Goal: Task Accomplishment & Management: Complete application form

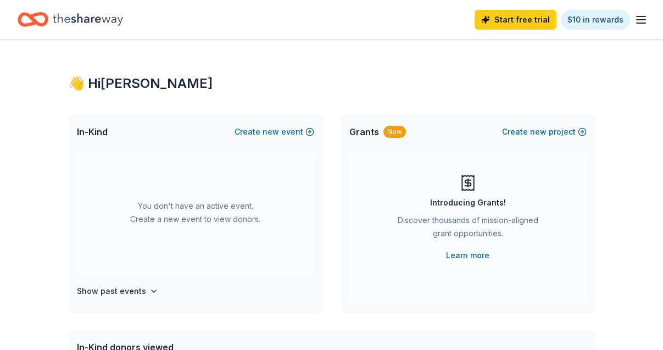
click at [639, 18] on icon "button" at bounding box center [640, 19] width 13 height 13
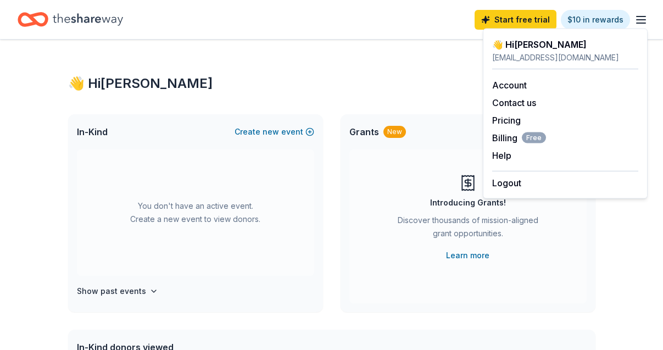
click at [639, 18] on icon "button" at bounding box center [640, 19] width 13 height 13
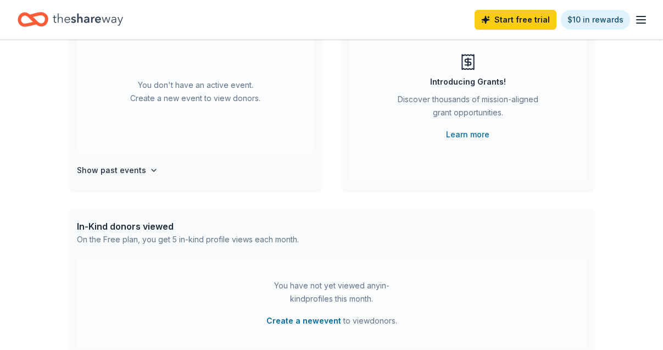
scroll to position [188, 0]
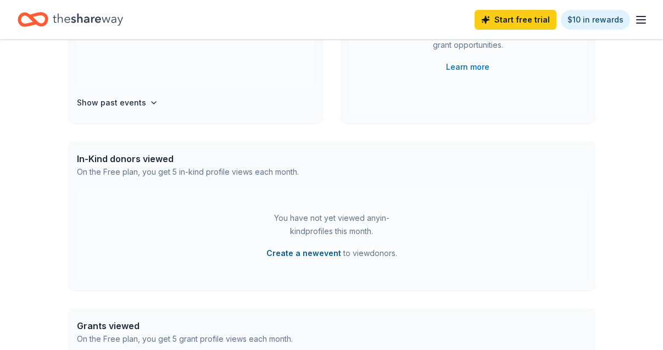
click at [291, 256] on button "Create a new event" at bounding box center [303, 253] width 75 height 13
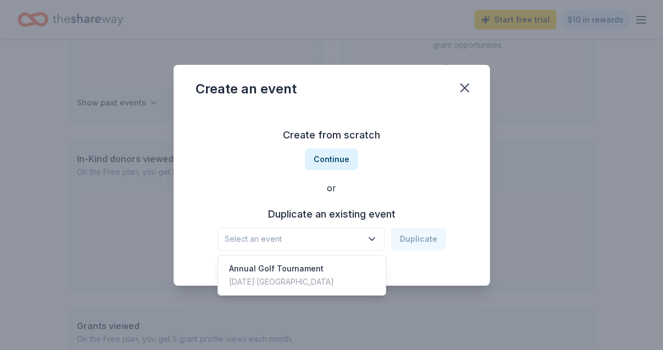
click at [286, 241] on span "Select an event" at bounding box center [293, 238] width 137 height 13
click at [324, 198] on div "Create from scratch Continue or Duplicate an existing event Select an event Dup…" at bounding box center [332, 188] width 272 height 159
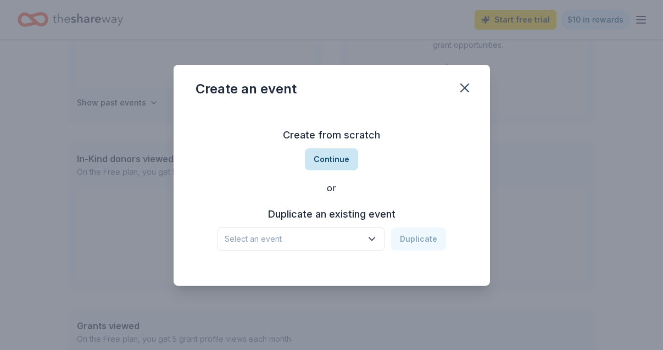
click at [332, 162] on button "Continue" at bounding box center [331, 159] width 53 height 22
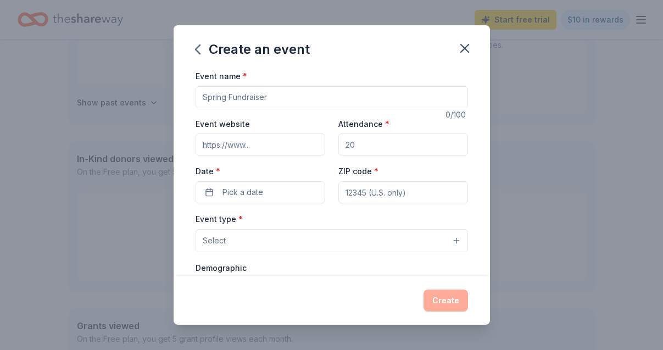
click at [281, 98] on input "Event name *" at bounding box center [332, 97] width 272 height 22
type input "Online Auction"
click at [289, 139] on input "Event website" at bounding box center [261, 144] width 130 height 22
type input "[DOMAIN_NAME]"
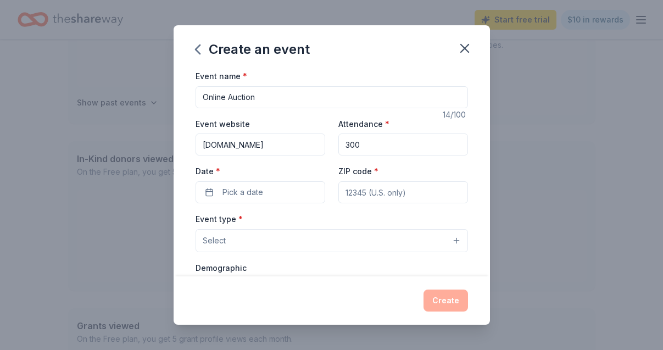
type input "300"
click at [241, 101] on input "Online Auction" at bounding box center [332, 97] width 272 height 22
type input "Can Do Gala"
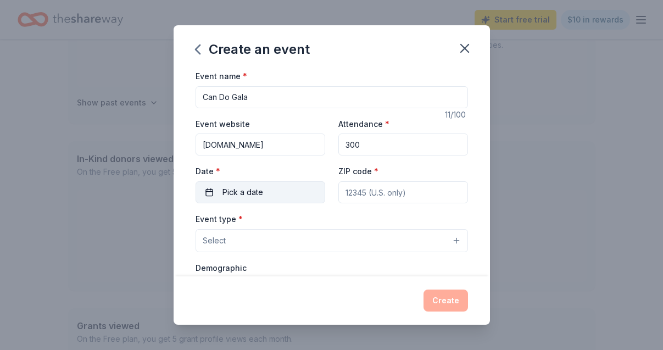
click at [272, 191] on button "Pick a date" at bounding box center [261, 192] width 130 height 22
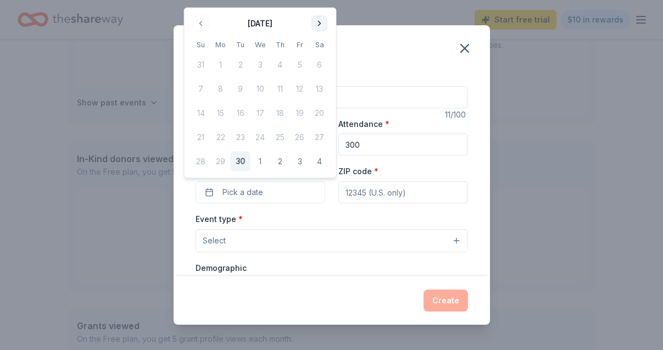
click at [319, 25] on button "Go to next month" at bounding box center [319, 23] width 15 height 15
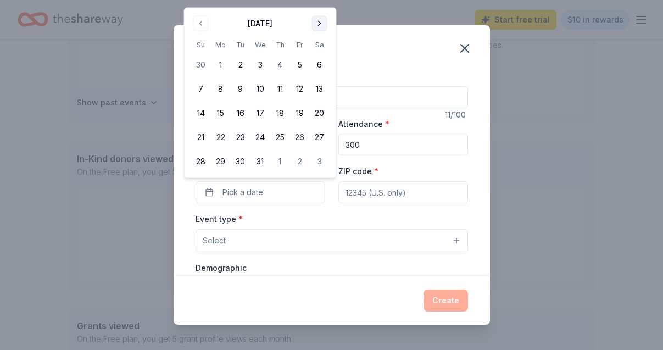
click at [317, 1] on div "Create an event Event name * Can Do Gala 11 /100 Event website [DOMAIN_NAME] At…" at bounding box center [331, 175] width 663 height 350
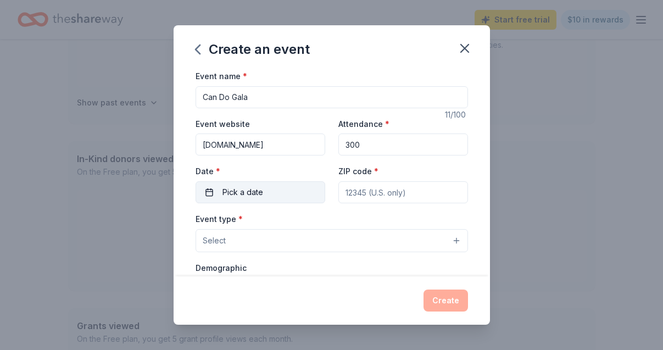
click at [282, 185] on button "Pick a date" at bounding box center [261, 192] width 130 height 22
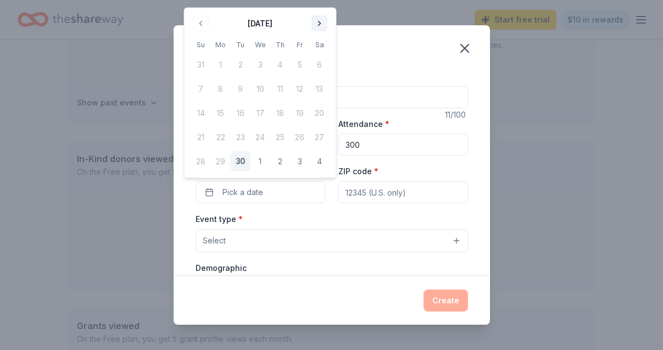
click at [321, 21] on button "Go to next month" at bounding box center [319, 23] width 15 height 15
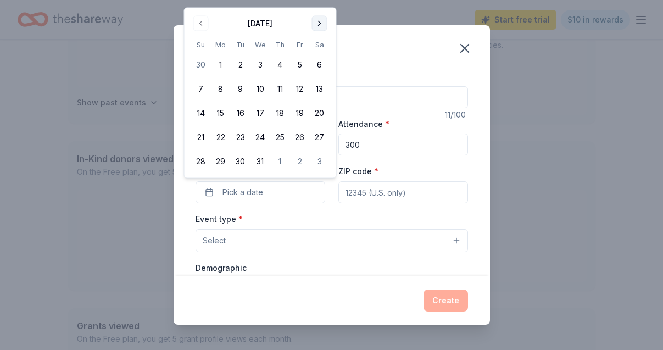
click at [319, 3] on div "Create an event Event name * Can Do Gala 11 /100 Event website [DOMAIN_NAME] At…" at bounding box center [331, 175] width 663 height 350
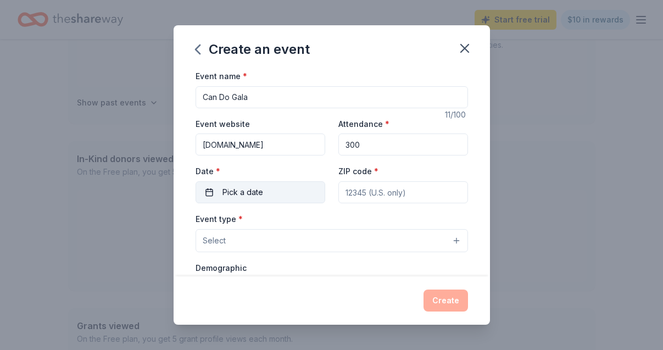
click at [292, 187] on button "Pick a date" at bounding box center [261, 192] width 130 height 22
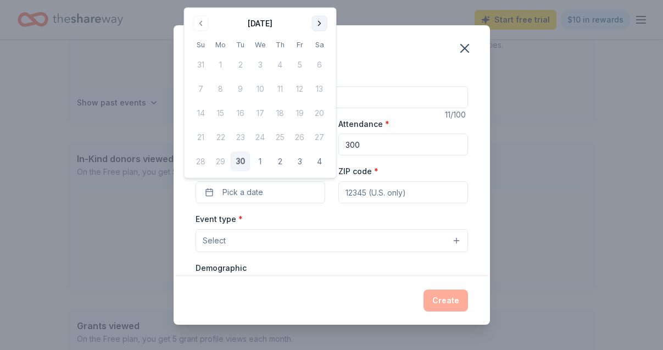
click at [320, 24] on button "Go to next month" at bounding box center [319, 23] width 15 height 15
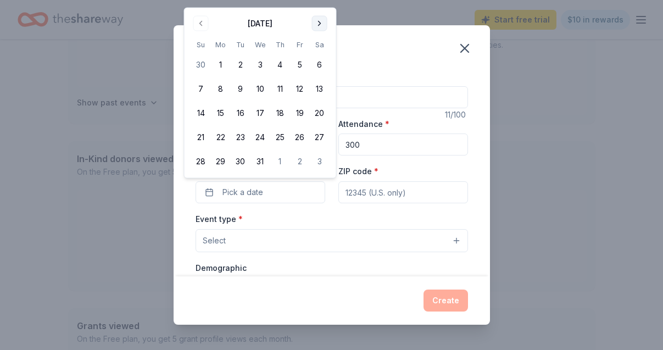
click at [318, 22] on button "Go to next month" at bounding box center [319, 23] width 15 height 15
click at [317, 164] on button "31" at bounding box center [320, 162] width 20 height 20
click at [321, 159] on button "31" at bounding box center [320, 162] width 20 height 20
click at [317, 162] on button "31" at bounding box center [320, 162] width 20 height 20
click at [377, 171] on div "ZIP code *" at bounding box center [403, 183] width 130 height 39
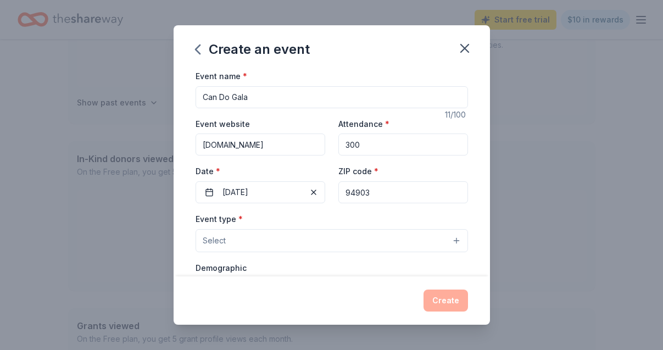
type input "94903"
click at [299, 234] on button "Select" at bounding box center [332, 240] width 272 height 23
click at [293, 237] on button "Select" at bounding box center [332, 240] width 272 height 23
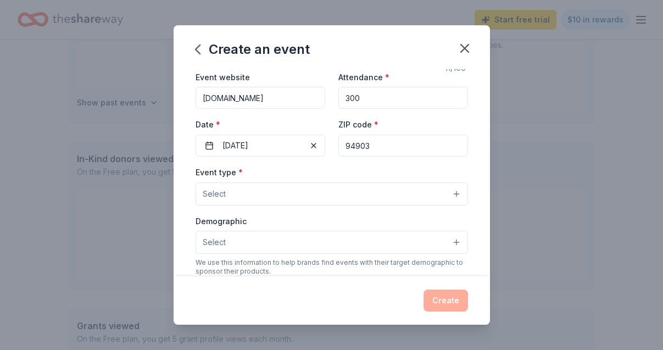
scroll to position [47, 0]
click at [300, 198] on button "Select" at bounding box center [332, 193] width 272 height 23
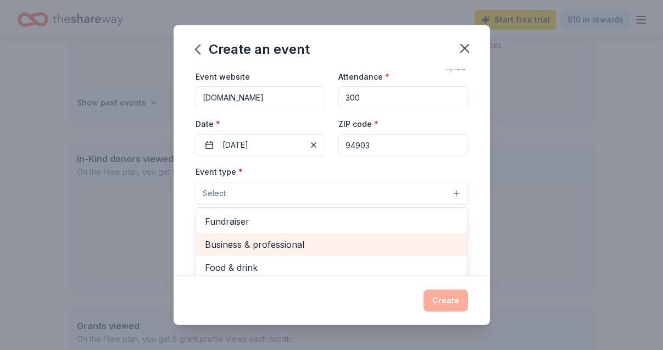
scroll to position [0, 0]
click at [282, 233] on div "Business & professional" at bounding box center [331, 244] width 271 height 23
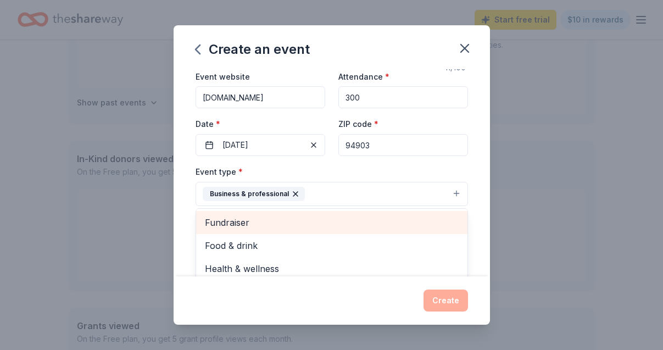
click at [282, 232] on div "Fundraiser" at bounding box center [331, 222] width 271 height 23
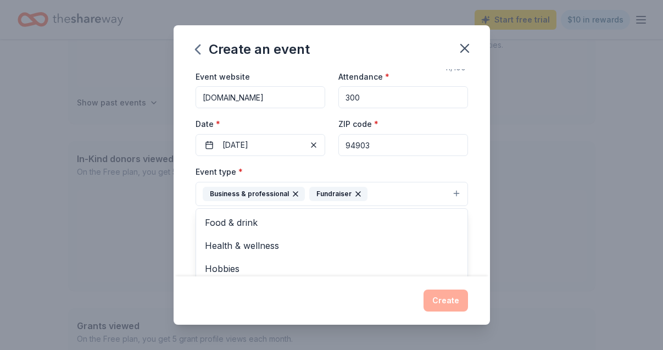
click at [292, 191] on icon "button" at bounding box center [295, 193] width 9 height 9
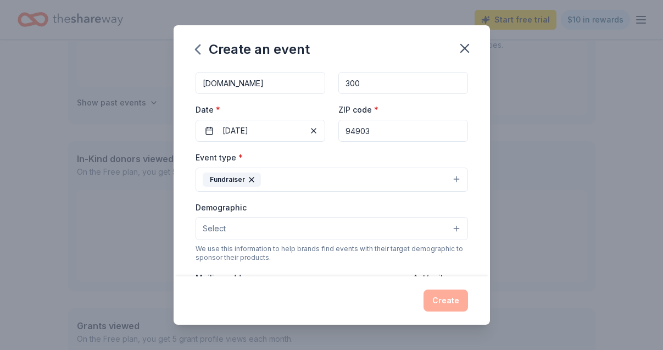
scroll to position [64, 0]
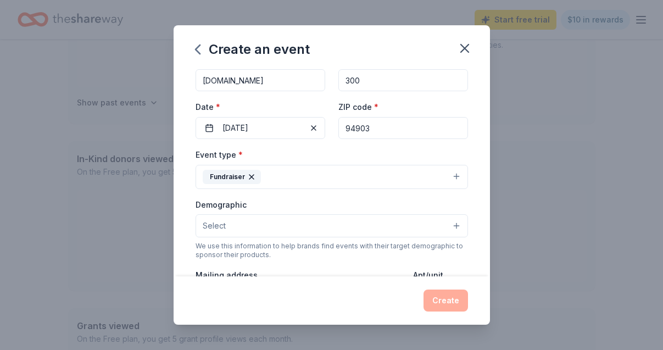
click at [320, 230] on button "Select" at bounding box center [332, 225] width 272 height 23
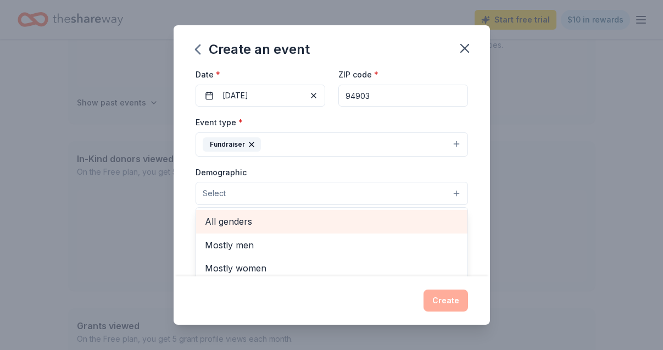
scroll to position [0, 0]
click at [320, 230] on div "All genders" at bounding box center [331, 221] width 271 height 23
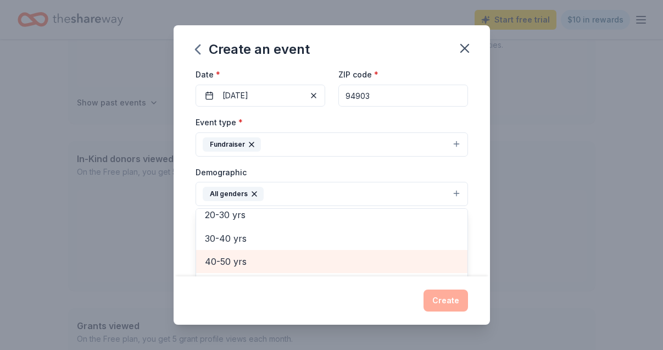
scroll to position [127, 0]
click at [304, 261] on span "40-50 yrs" at bounding box center [332, 259] width 254 height 14
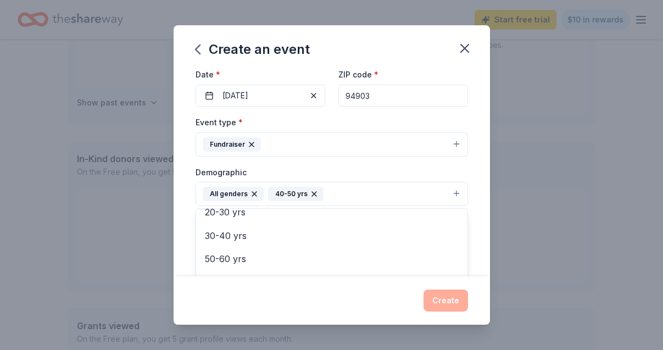
click at [505, 216] on div "Create an event Event name * Can Do Gala 11 /100 Event website [DOMAIN_NAME] At…" at bounding box center [331, 175] width 663 height 350
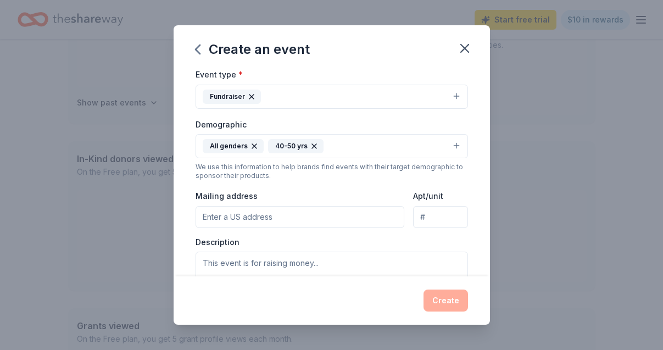
scroll to position [176, 0]
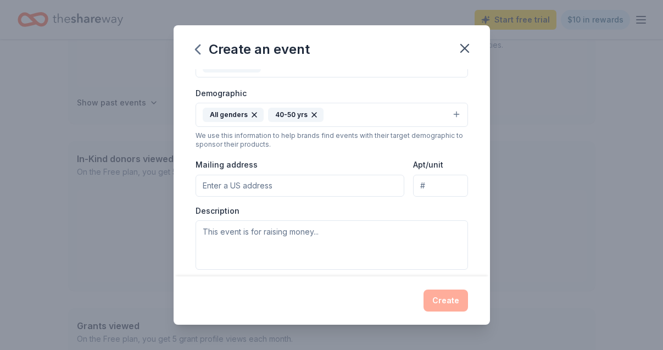
click at [446, 298] on div "Create" at bounding box center [332, 300] width 272 height 22
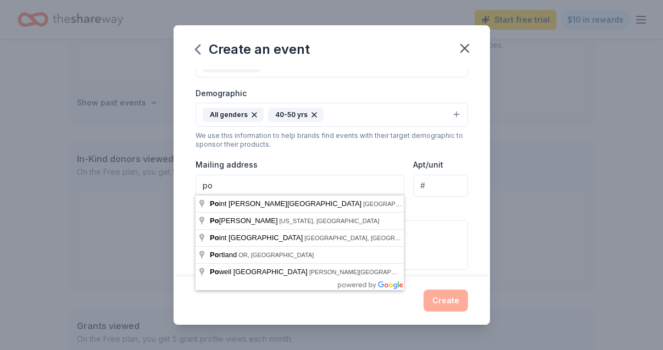
type input "p"
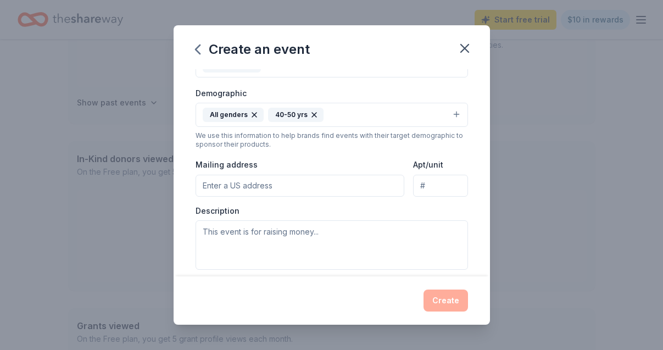
click at [267, 191] on input "Mailing address" at bounding box center [300, 186] width 209 height 22
paste input "PO Box 6182"
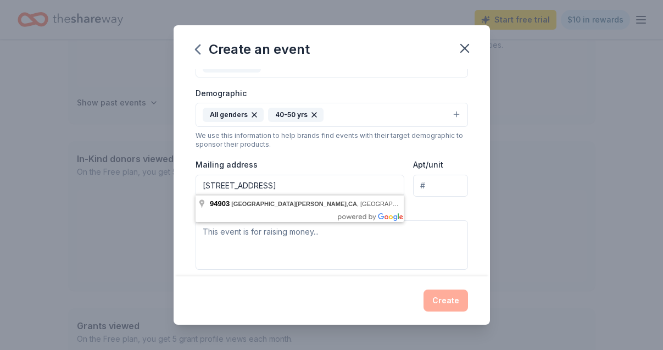
type input "[STREET_ADDRESS]"
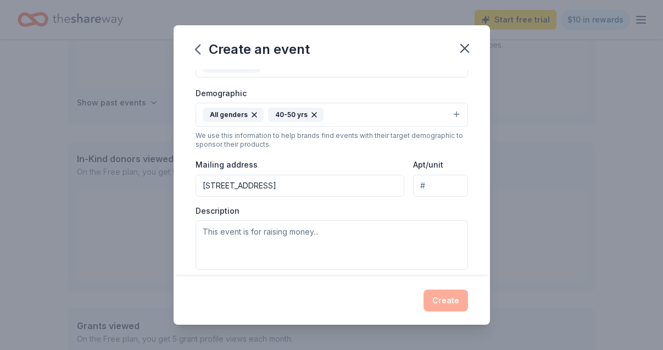
click at [442, 211] on div "Description" at bounding box center [332, 237] width 272 height 65
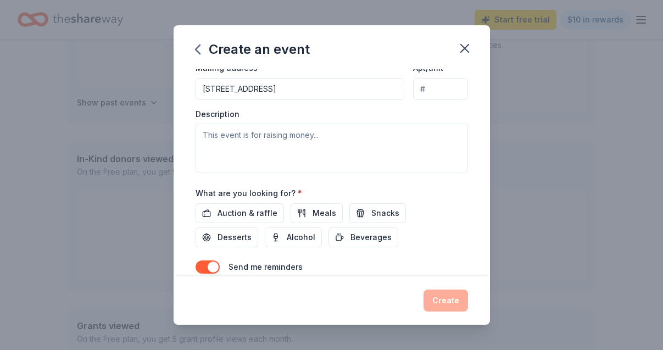
scroll to position [274, 0]
click at [249, 210] on span "Auction & raffle" at bounding box center [248, 211] width 60 height 13
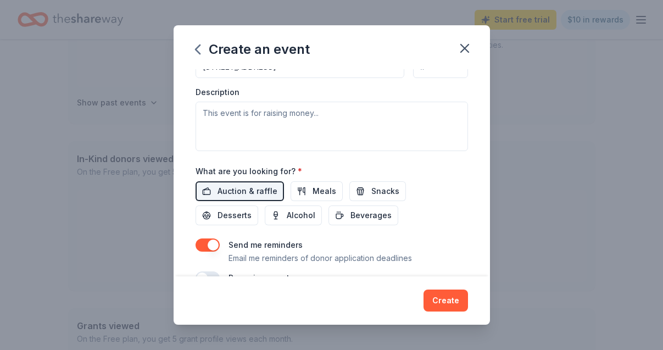
scroll to position [311, 0]
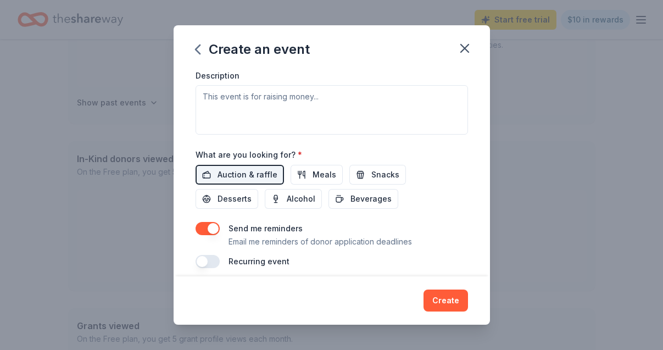
click at [212, 226] on button "button" at bounding box center [208, 228] width 24 height 13
click at [451, 302] on button "Create" at bounding box center [445, 300] width 44 height 22
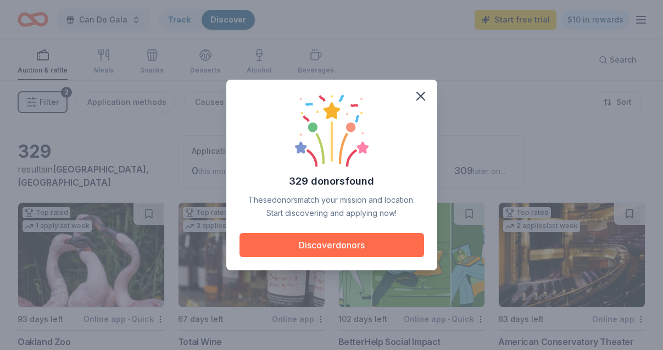
click at [390, 241] on button "Discover donors" at bounding box center [331, 245] width 185 height 24
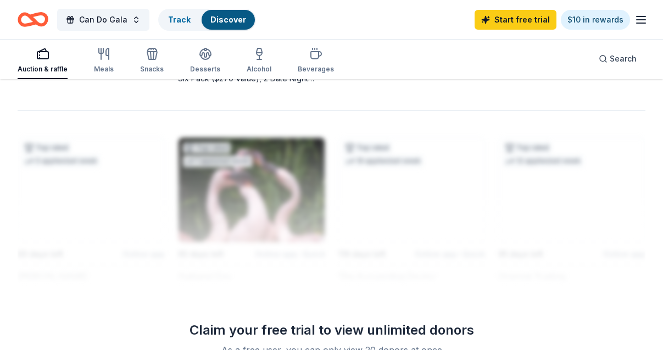
scroll to position [1252, 0]
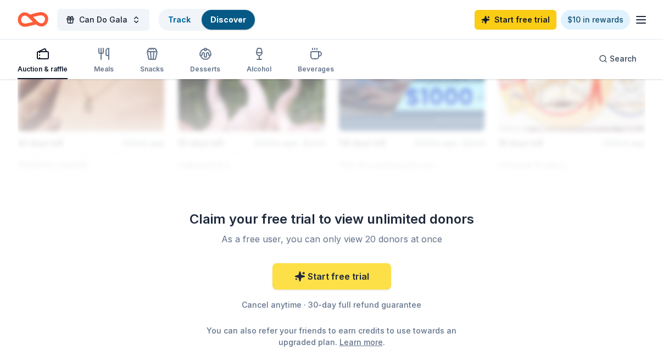
click at [341, 276] on link "Start free trial" at bounding box center [331, 276] width 119 height 26
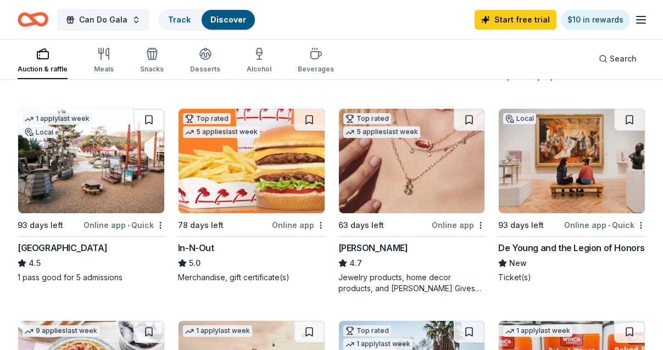
scroll to position [718, 0]
